Goal: Find specific page/section: Find specific page/section

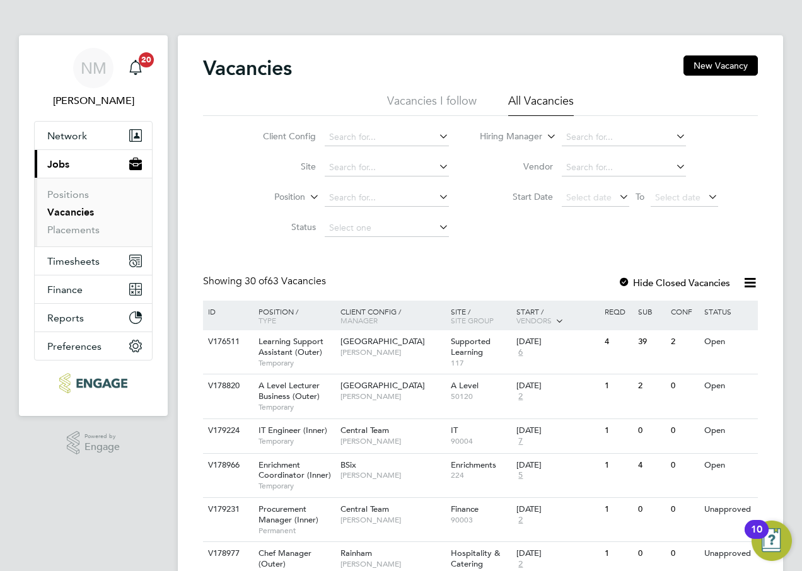
click at [436, 167] on icon at bounding box center [436, 167] width 0 height 18
click at [477, 215] on div "Client Config Site Position Status Hiring Manager Vendor Start Date Select date…" at bounding box center [480, 179] width 555 height 127
click at [591, 137] on input at bounding box center [624, 138] width 124 height 18
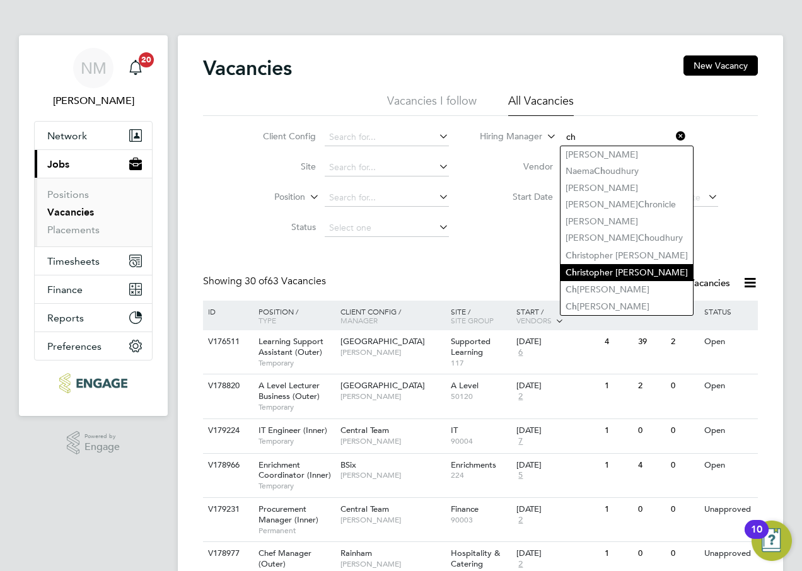
click at [606, 271] on li "Ch ristopher Butler" at bounding box center [626, 272] width 132 height 17
type input "[PERSON_NAME]"
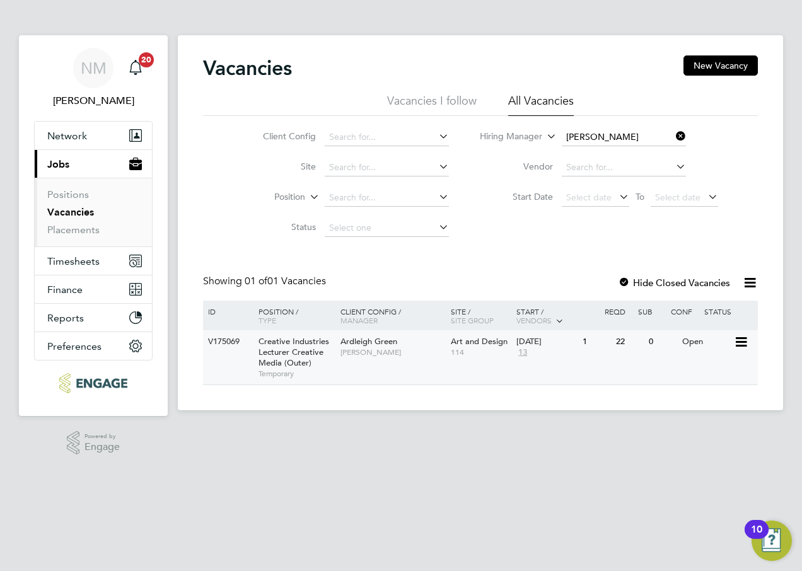
click at [299, 345] on span "Creative Industries Lecturer Creative Media (Outer)" at bounding box center [293, 352] width 71 height 32
